Goal: Task Accomplishment & Management: Manage account settings

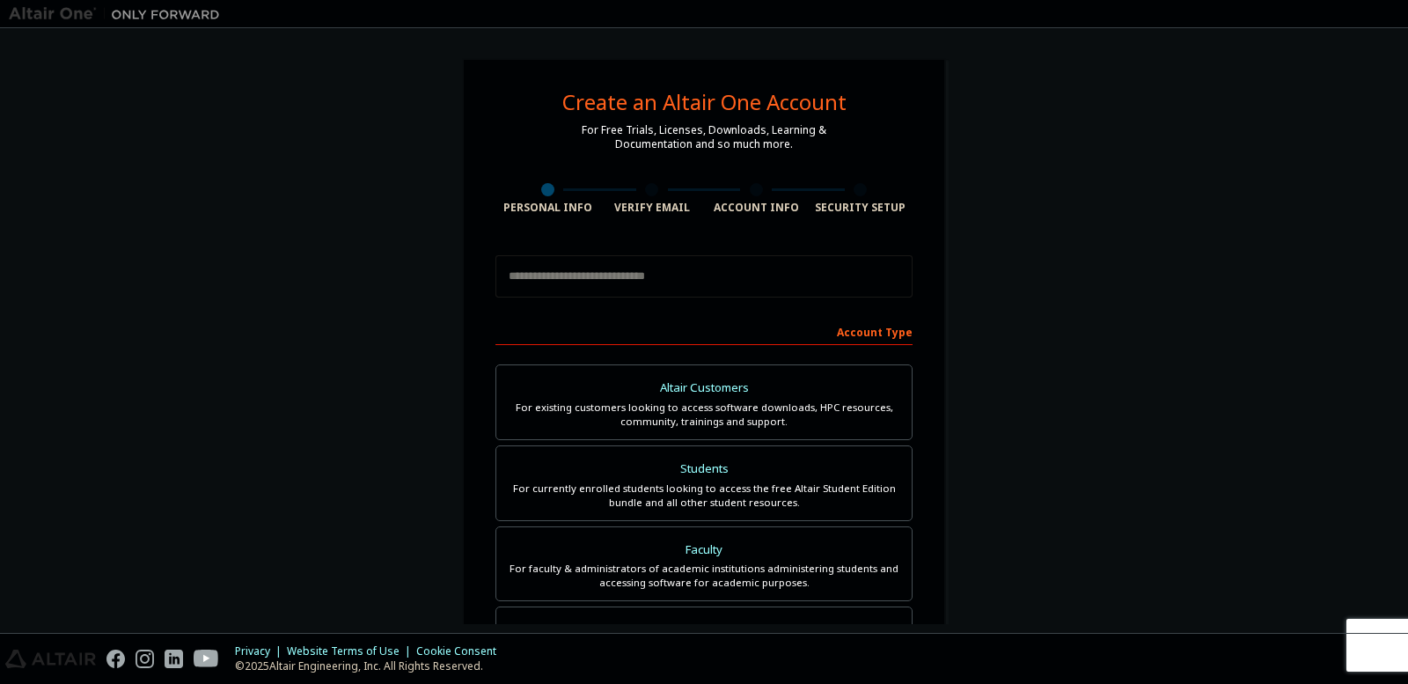
scroll to position [345, 0]
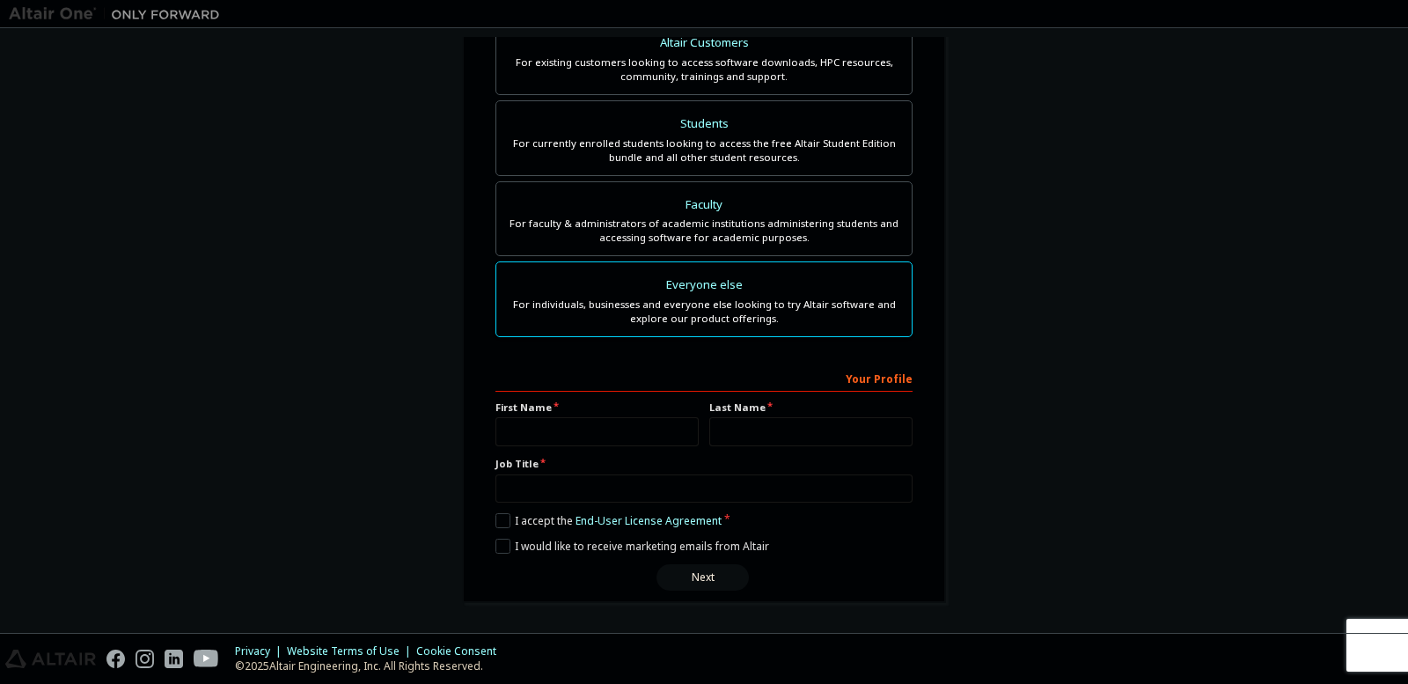
click at [779, 317] on div "For individuals, businesses and everyone else looking to try Altair software an…" at bounding box center [704, 311] width 394 height 28
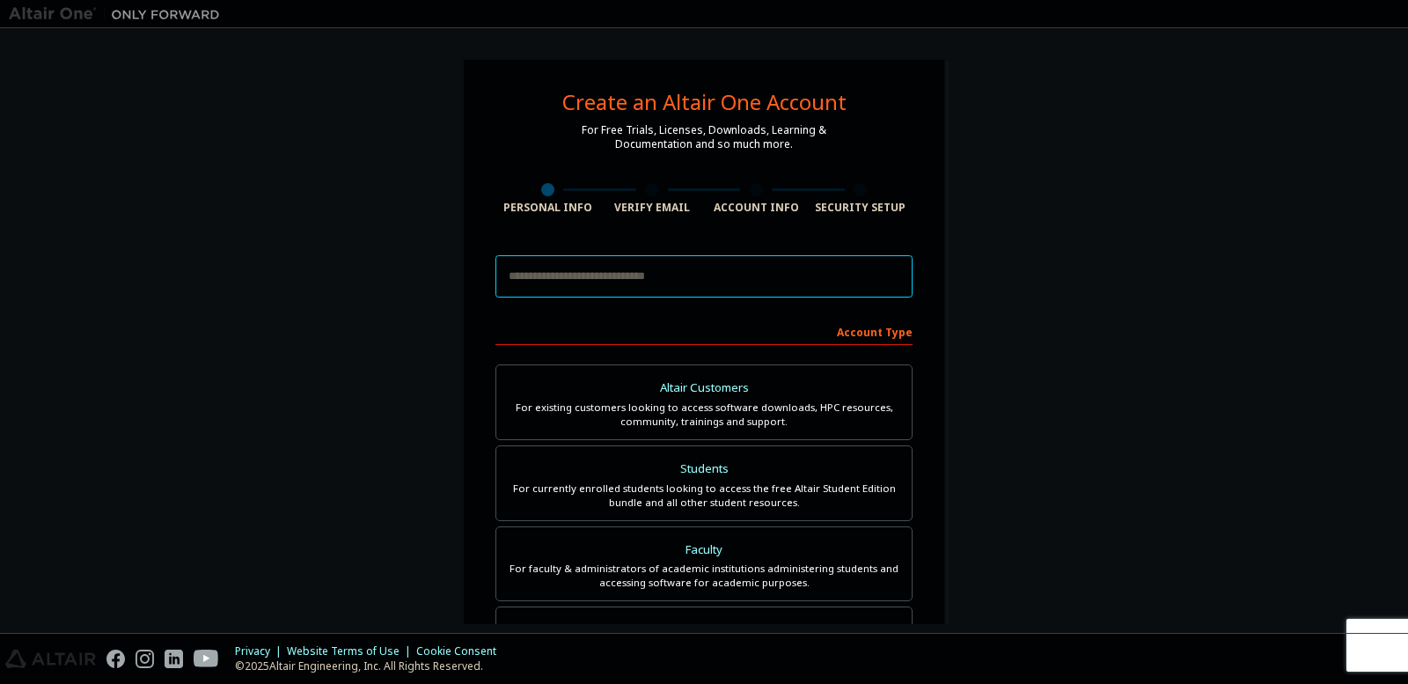
click at [773, 273] on input "email" at bounding box center [703, 276] width 417 height 42
click at [1407, 267] on div "Create an Altair One Account For Free Trials, Licenses, Downloads, Learning & D…" at bounding box center [704, 330] width 1408 height 605
click at [343, 55] on div "Create an Altair One Account For Free Trials, Licenses, Downloads, Learning & D…" at bounding box center [704, 503] width 1391 height 932
click at [344, 22] on div at bounding box center [808, 13] width 1158 height 27
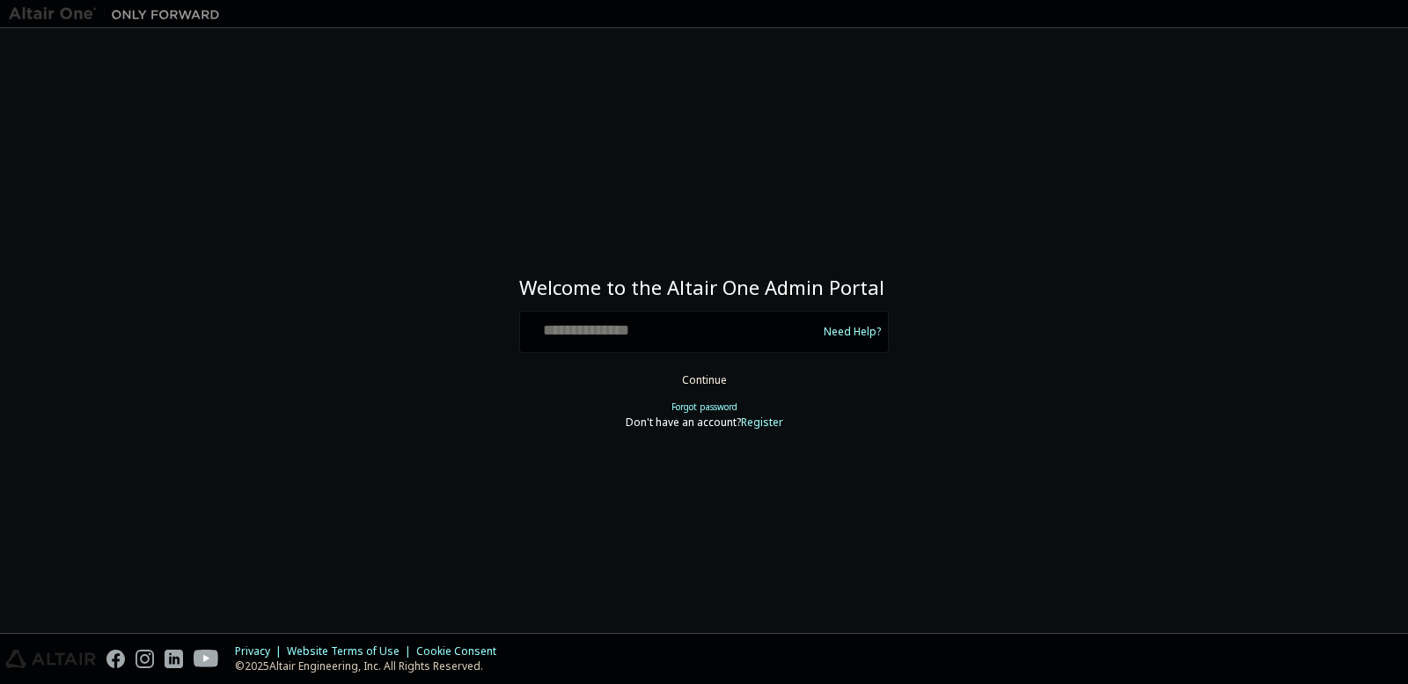
click at [756, 311] on div "Need Help?" at bounding box center [704, 332] width 370 height 42
click at [756, 336] on input "text" at bounding box center [671, 328] width 288 height 26
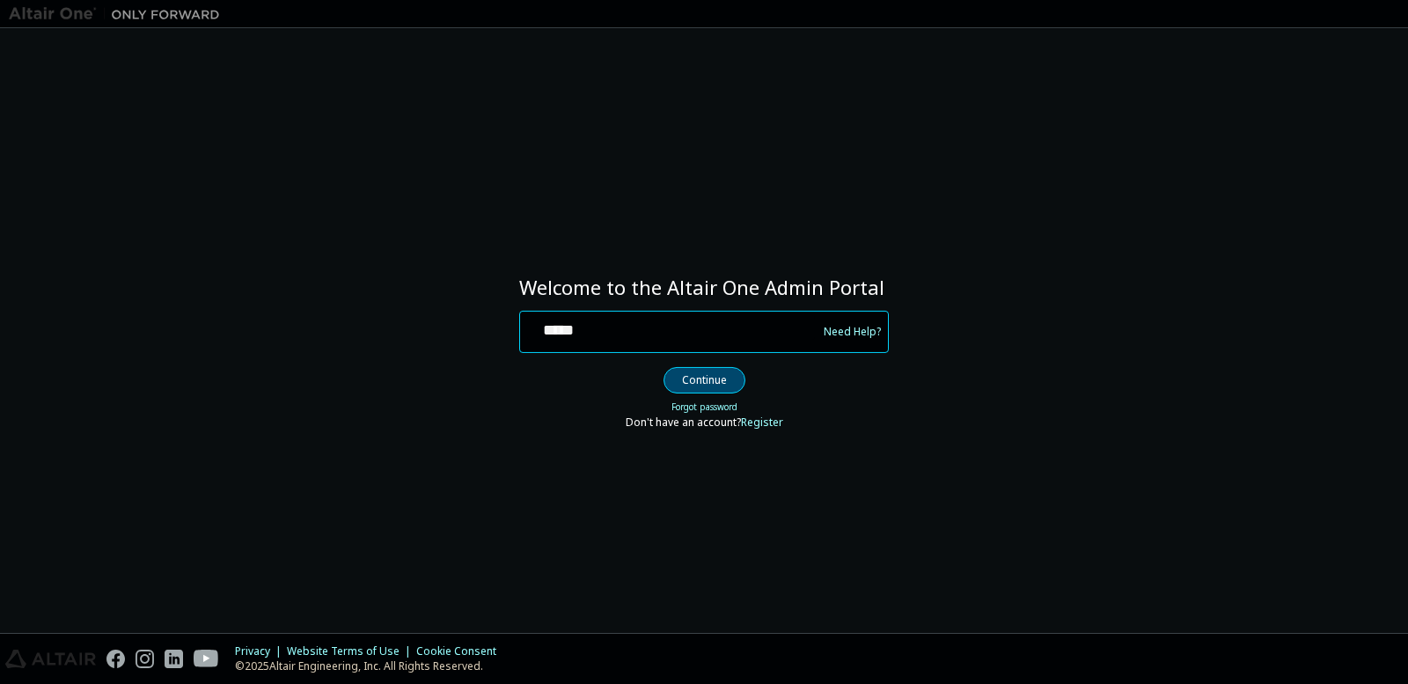
type input "**********"
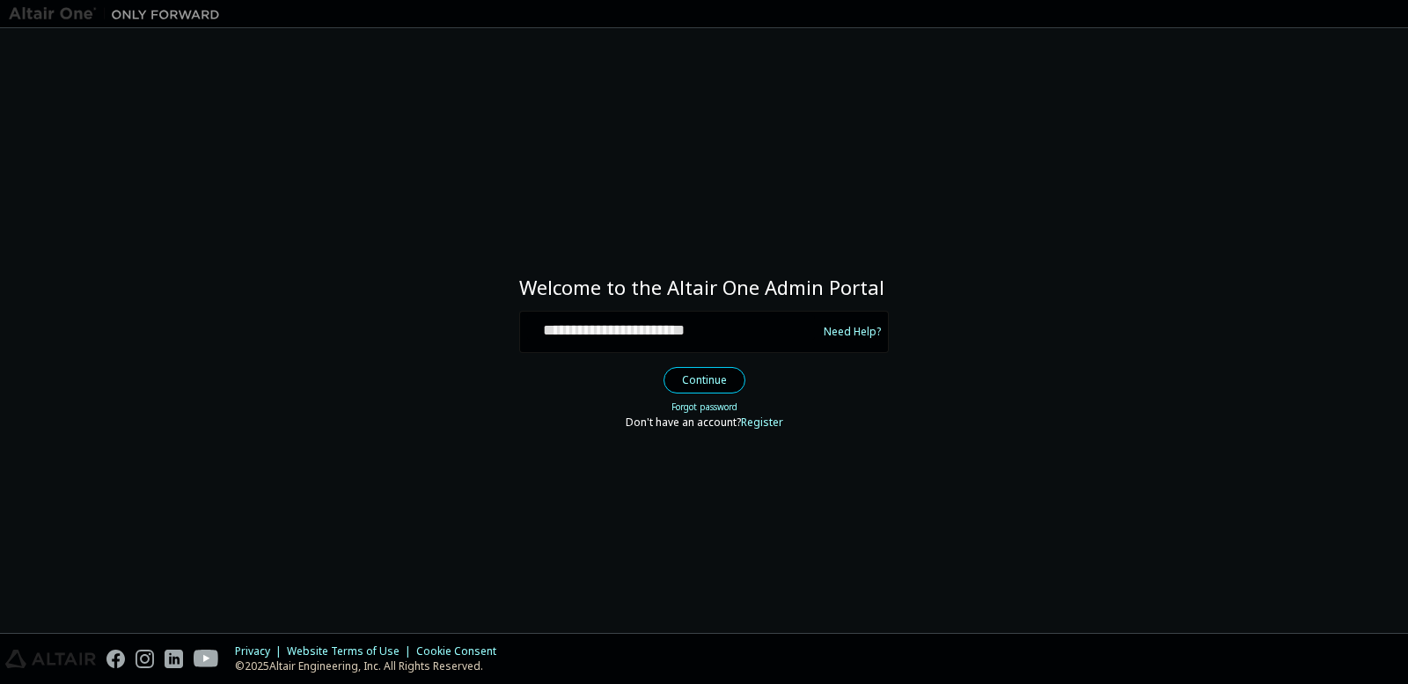
click at [717, 385] on button "Continue" at bounding box center [705, 380] width 82 height 26
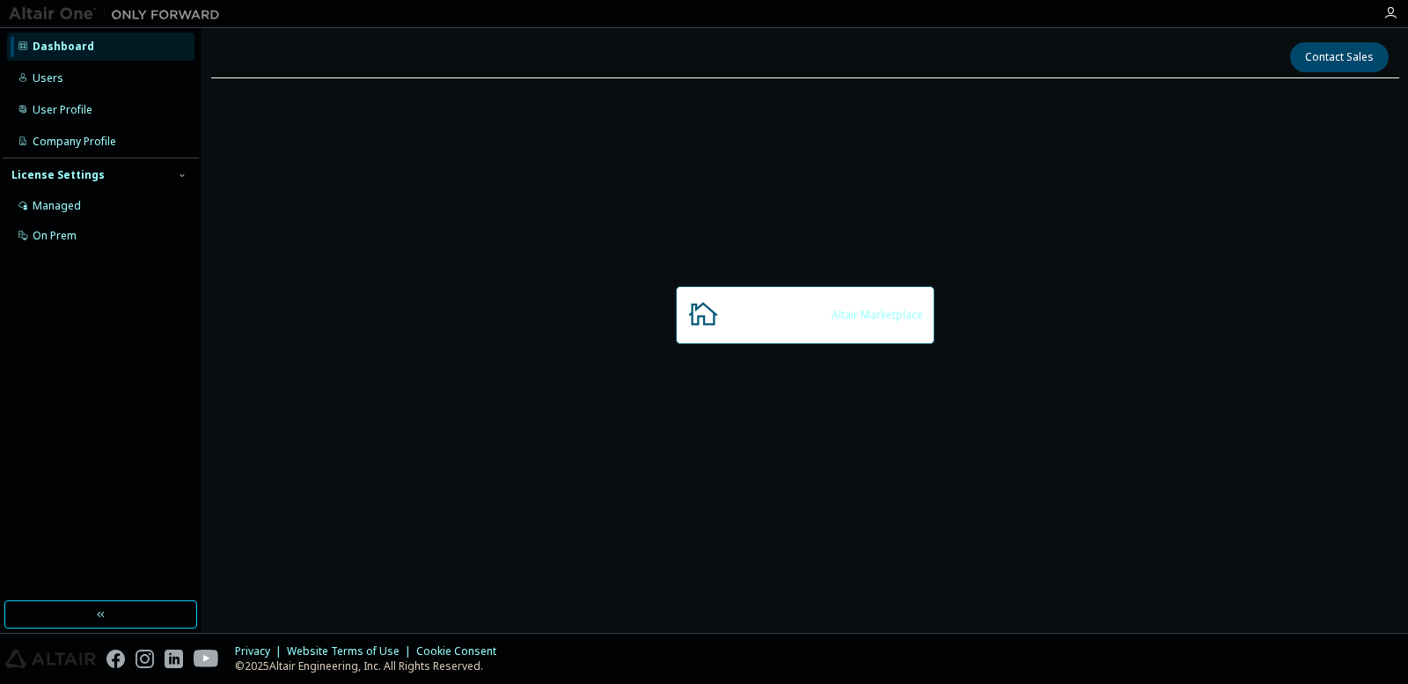
click at [754, 318] on div "Start a free trial in the Altair Marketplace" at bounding box center [823, 315] width 199 height 14
click at [70, 88] on div "Users" at bounding box center [100, 78] width 187 height 28
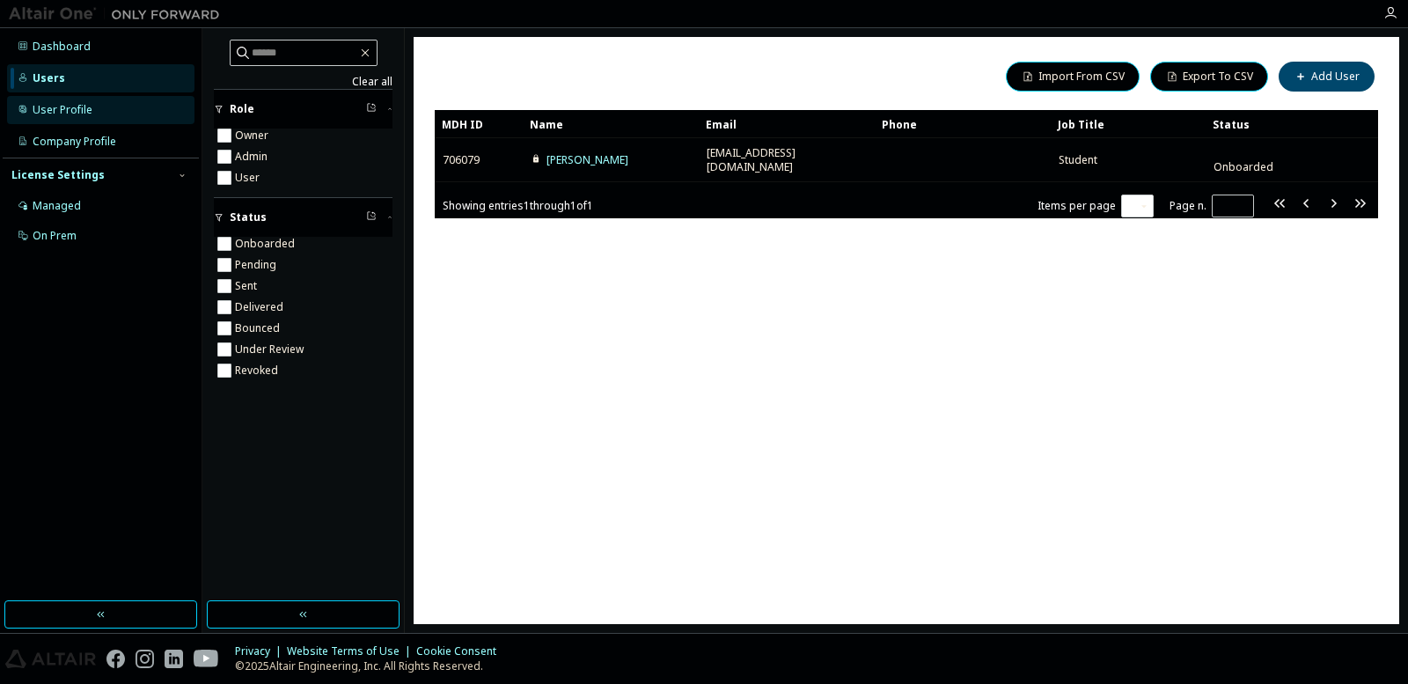
click at [62, 117] on div "User Profile" at bounding box center [100, 110] width 187 height 28
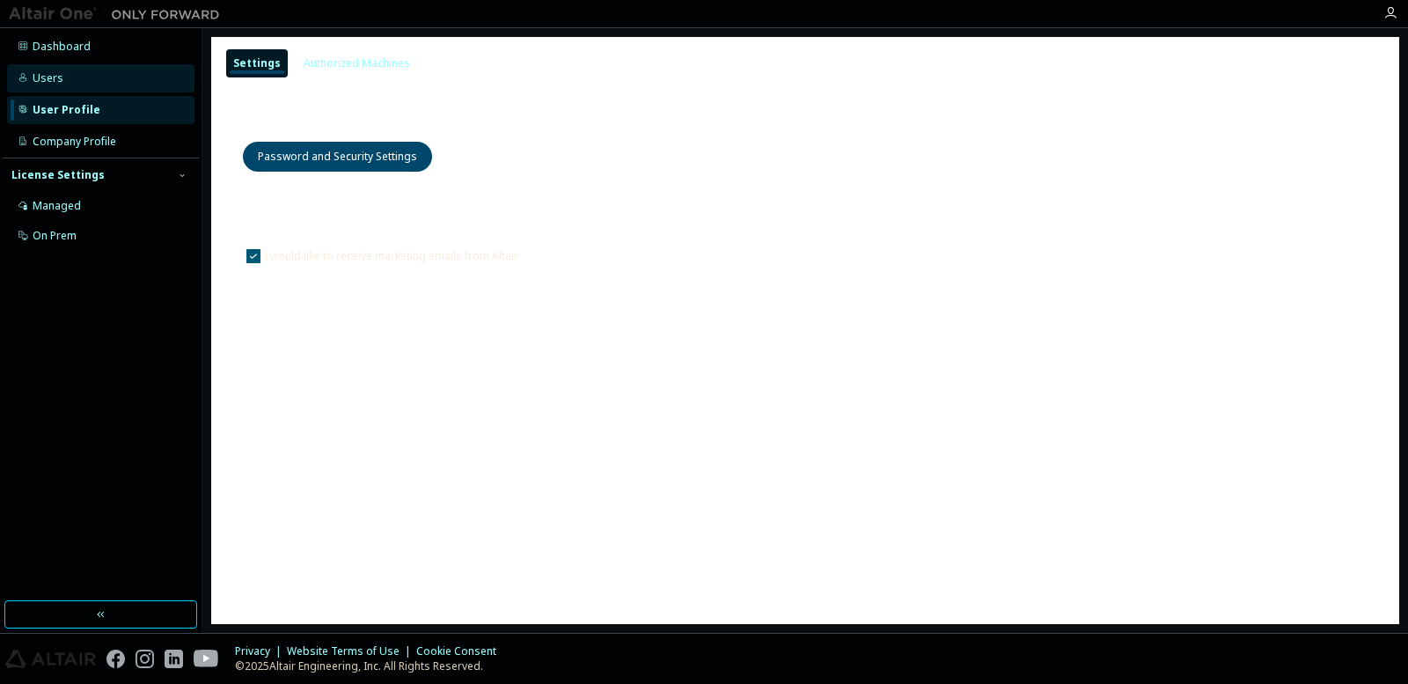
click at [68, 91] on div "Users" at bounding box center [100, 78] width 187 height 28
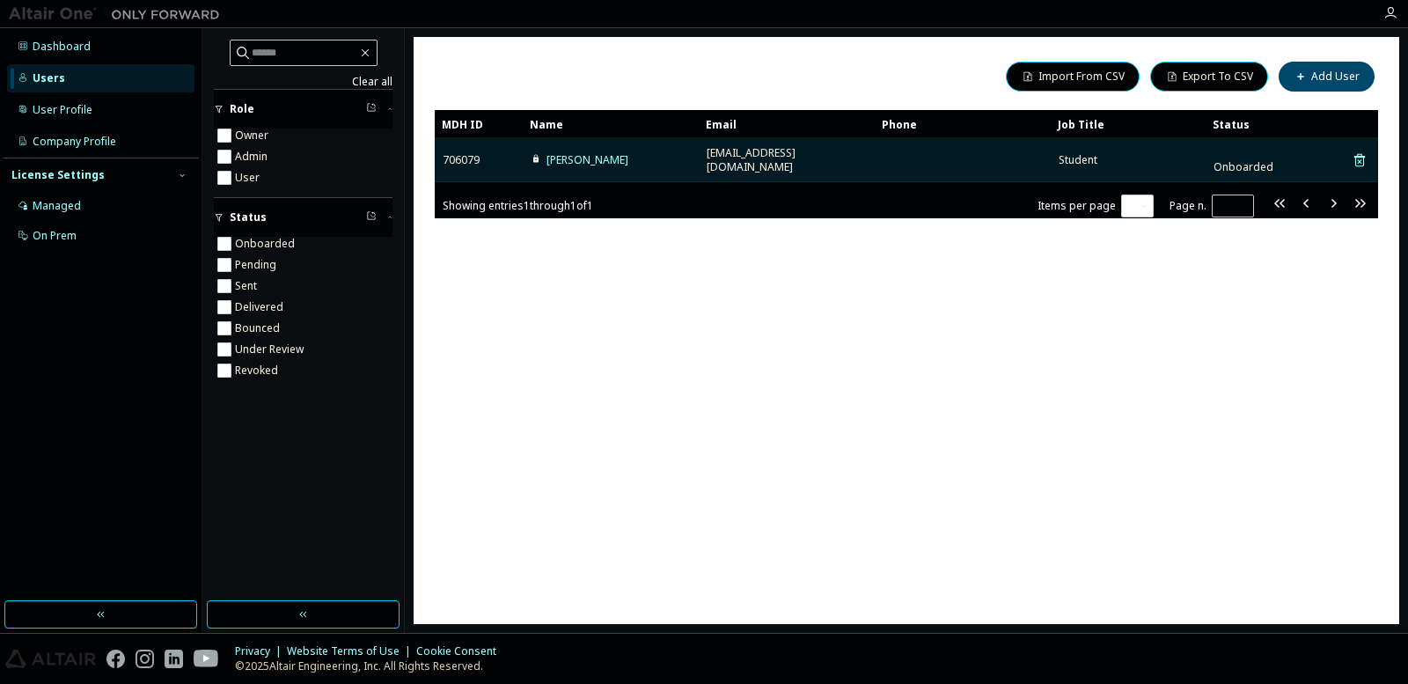
click at [1038, 153] on td at bounding box center [963, 160] width 176 height 44
click at [790, 152] on span "[EMAIL_ADDRESS][DOMAIN_NAME]" at bounding box center [787, 160] width 160 height 28
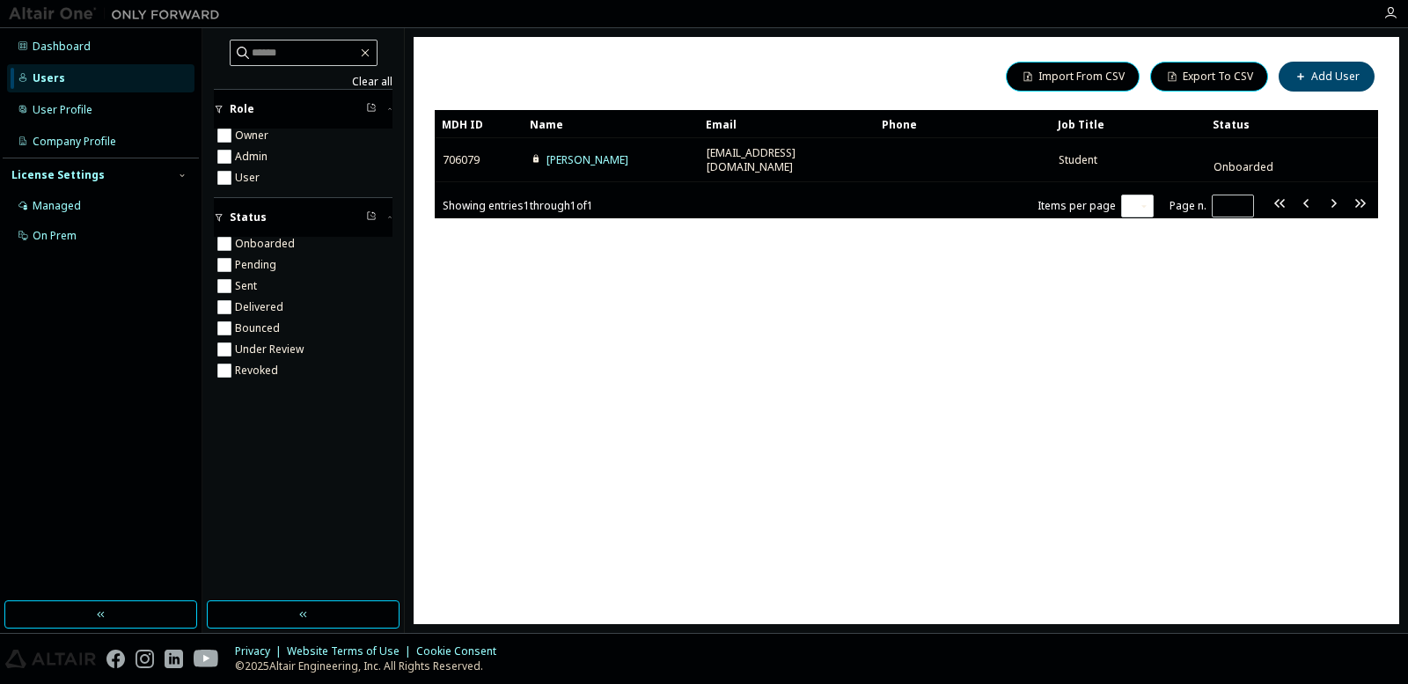
click at [1031, 127] on div "Phone" at bounding box center [963, 124] width 162 height 28
